Goal: Information Seeking & Learning: Obtain resource

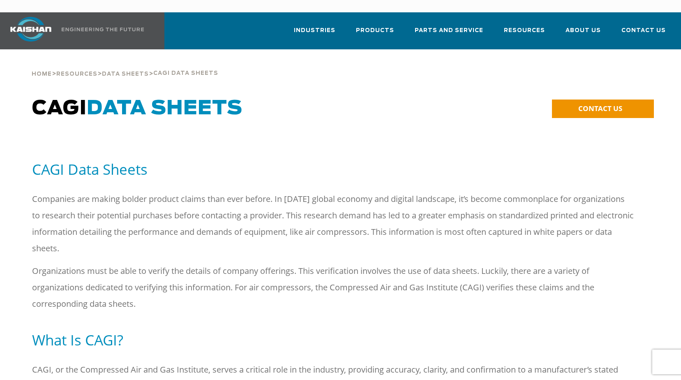
scroll to position [332, 0]
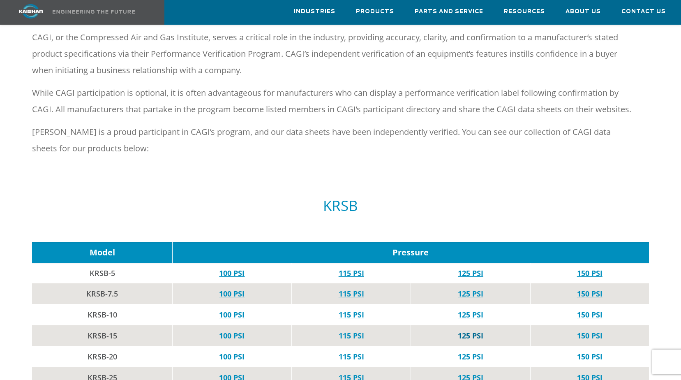
click at [468, 331] on link "125 PSI" at bounding box center [470, 336] width 25 height 10
click at [468, 352] on link "125 PSI" at bounding box center [470, 357] width 25 height 10
click at [463, 373] on link "125 PSI" at bounding box center [470, 378] width 25 height 10
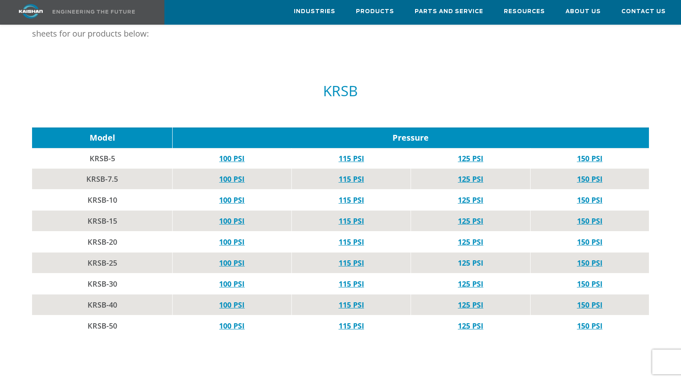
scroll to position [447, 0]
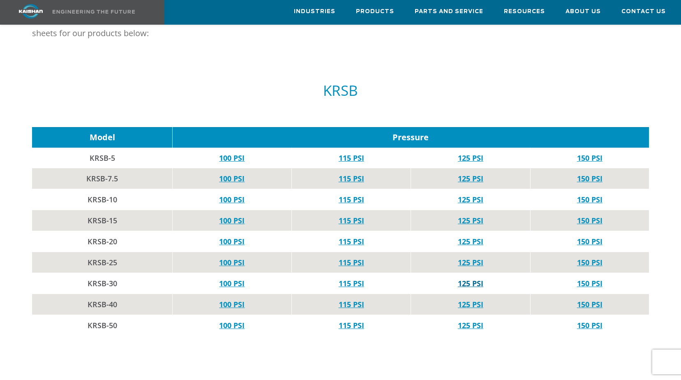
click at [472, 278] on link "125 PSI" at bounding box center [470, 283] width 25 height 10
click at [472, 320] on link "125 PSI" at bounding box center [470, 325] width 25 height 10
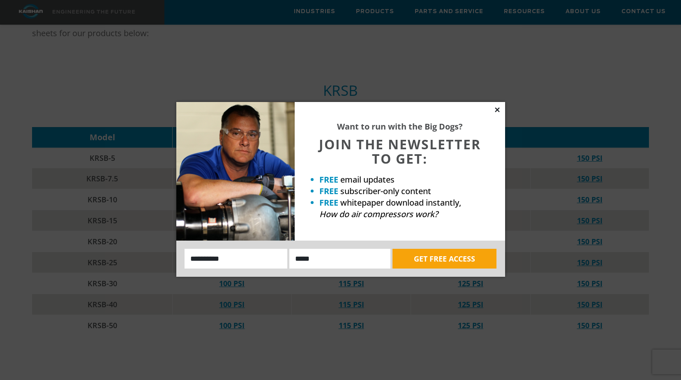
click at [499, 109] on icon at bounding box center [497, 109] width 7 height 7
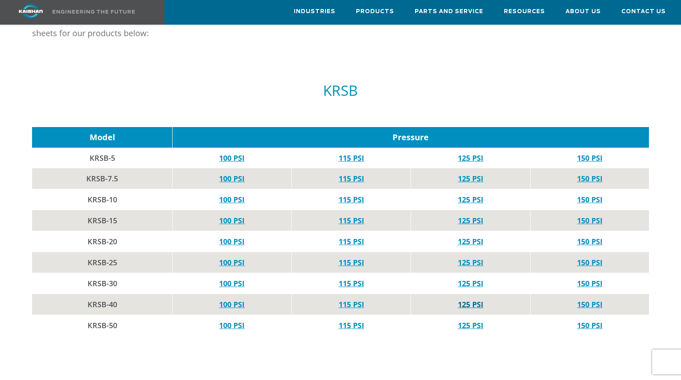
click at [467, 299] on link "125 PSI" at bounding box center [470, 304] width 25 height 10
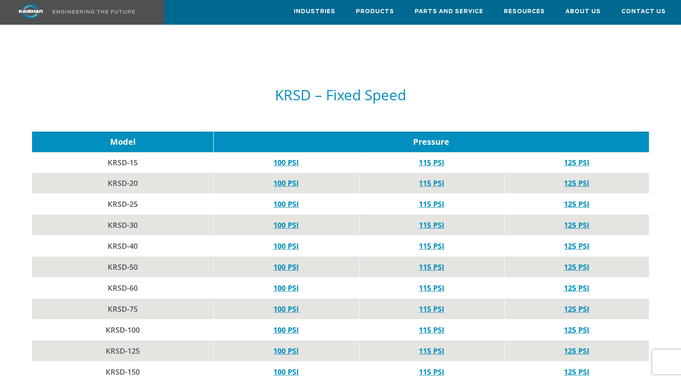
scroll to position [760, 0]
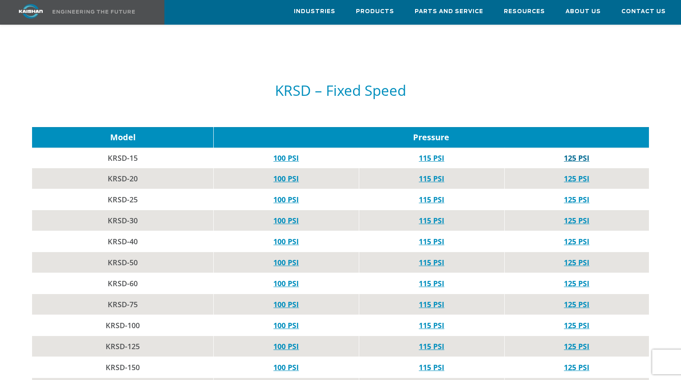
click at [579, 153] on link "125 PSI" at bounding box center [576, 158] width 25 height 10
click at [573, 174] on link "125 PSI" at bounding box center [576, 179] width 25 height 10
click at [576, 195] on link "125 PSI" at bounding box center [576, 200] width 25 height 10
click at [579, 215] on link "125 PSI" at bounding box center [576, 220] width 25 height 10
click at [572, 236] on link "125 PSI" at bounding box center [576, 241] width 25 height 10
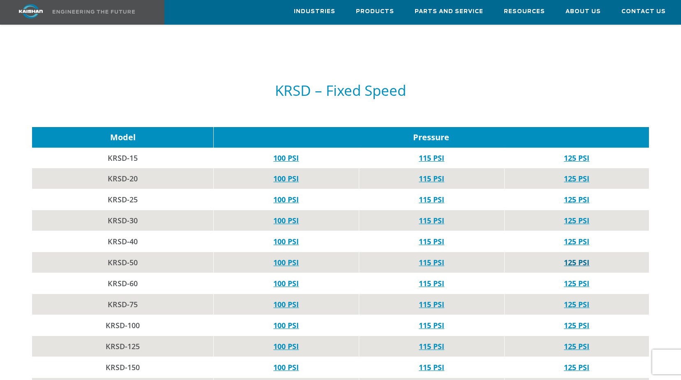
click at [579, 257] on link "125 PSI" at bounding box center [576, 262] width 25 height 10
click at [581, 278] on link "125 PSI" at bounding box center [576, 283] width 25 height 10
click at [578, 299] on link "125 PSI" at bounding box center [576, 304] width 25 height 10
click at [573, 320] on link "125 PSI" at bounding box center [576, 325] width 25 height 10
click at [577, 341] on link "125 PSI" at bounding box center [576, 346] width 25 height 10
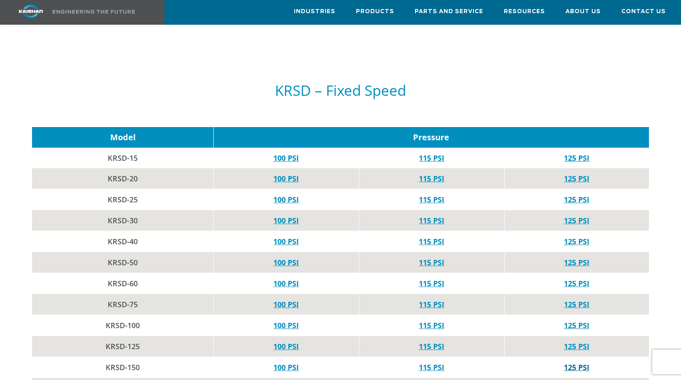
click at [577, 362] on link "125 PSI" at bounding box center [576, 367] width 25 height 10
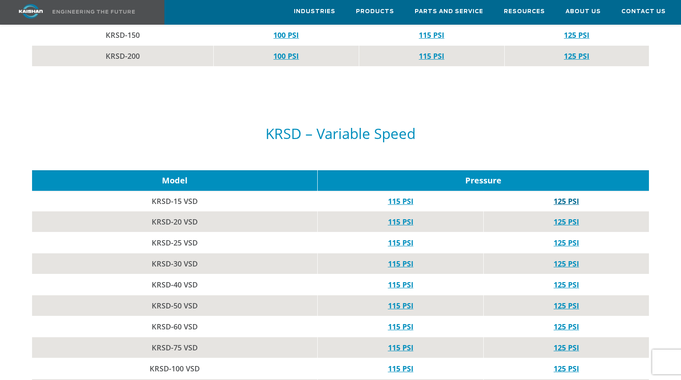
click at [562, 196] on link "125 PSI" at bounding box center [566, 201] width 25 height 10
click at [564, 217] on link "125 PSI" at bounding box center [566, 222] width 25 height 10
click at [563, 238] on link "125 PSI" at bounding box center [566, 243] width 25 height 10
click at [569, 259] on link "125 PSI" at bounding box center [566, 264] width 25 height 10
click at [562, 280] on link "125 PSI" at bounding box center [566, 285] width 25 height 10
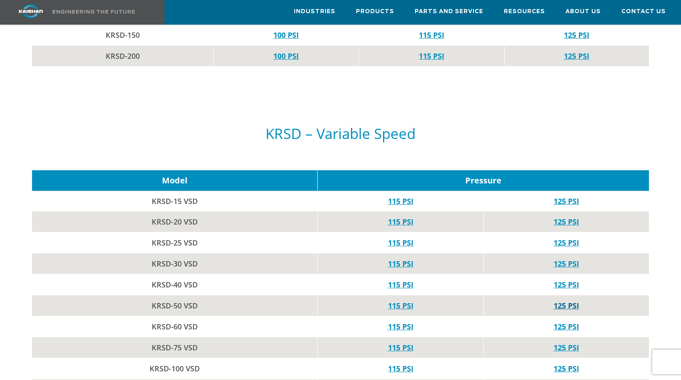
click at [563, 301] on link "125 PSI" at bounding box center [566, 306] width 25 height 10
click at [563, 322] on link "125 PSI" at bounding box center [566, 327] width 25 height 10
click at [568, 343] on link "125 PSI" at bounding box center [566, 348] width 25 height 10
click at [565, 364] on link "125 PSI" at bounding box center [566, 369] width 25 height 10
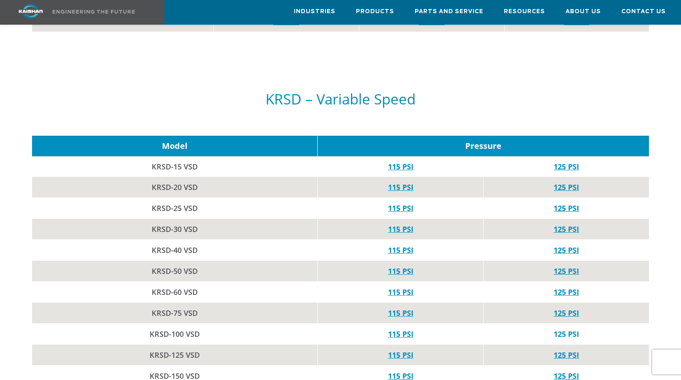
scroll to position [1142, 0]
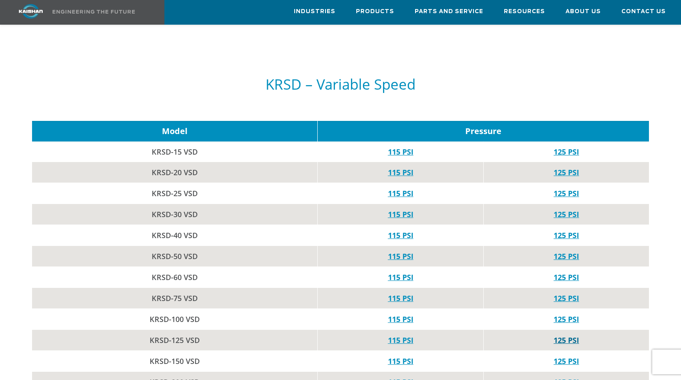
click at [570, 335] on link "125 PSI" at bounding box center [566, 340] width 25 height 10
click at [569, 356] on link "125 PSI" at bounding box center [566, 361] width 25 height 10
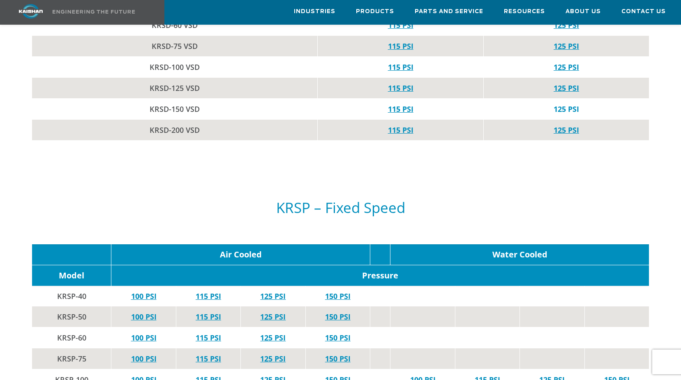
scroll to position [1405, 0]
